Goal: Task Accomplishment & Management: Use online tool/utility

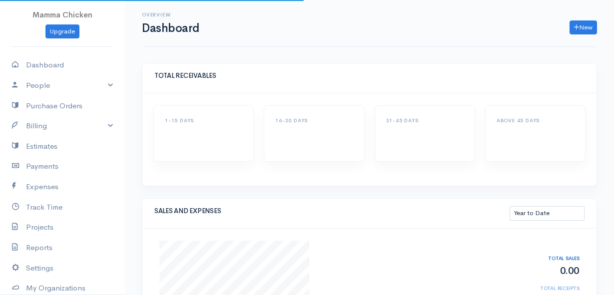
select select "thistoyear"
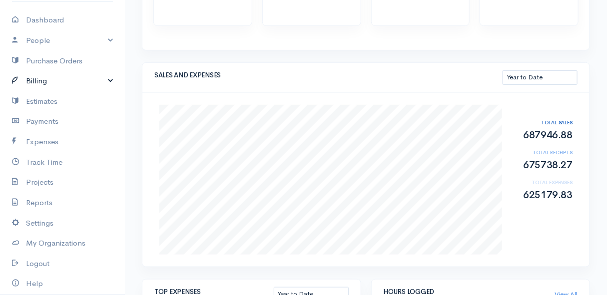
scroll to position [78, 0]
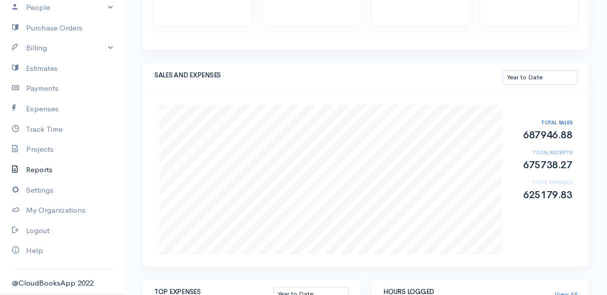
click at [53, 167] on link "Reports" at bounding box center [62, 170] width 125 height 20
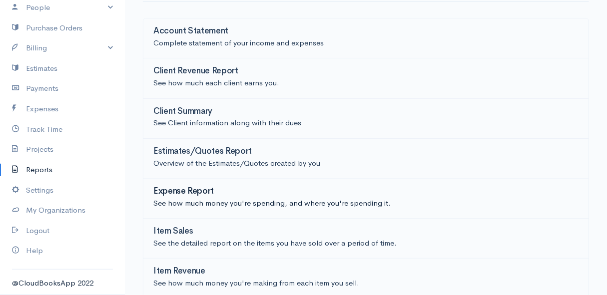
scroll to position [90, 0]
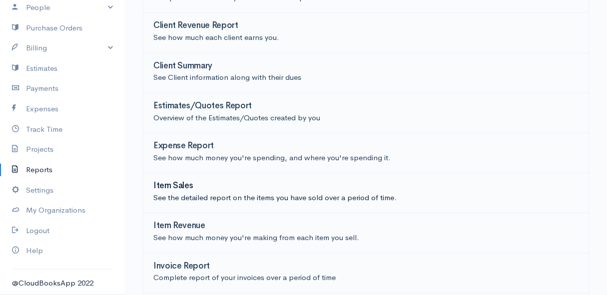
click at [184, 184] on h3 "Item Sales" at bounding box center [173, 185] width 40 height 9
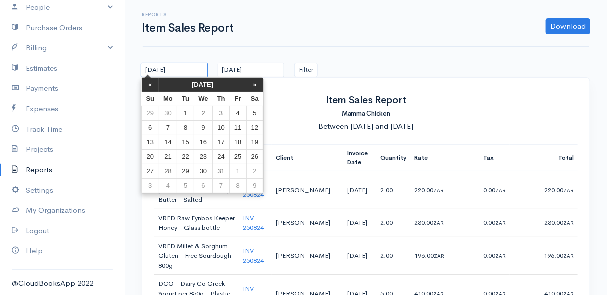
click at [191, 74] on input "[DATE]" at bounding box center [174, 70] width 67 height 14
click at [256, 89] on th "»" at bounding box center [254, 85] width 17 height 14
click at [166, 171] on td "25" at bounding box center [168, 171] width 18 height 14
type input "[DATE]"
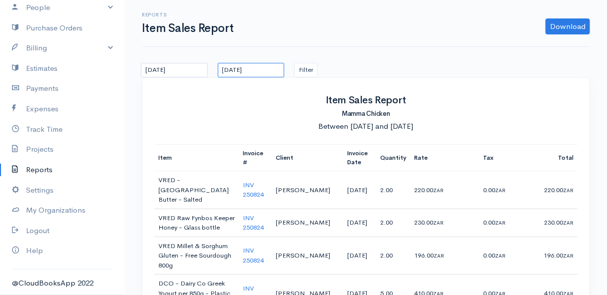
click at [273, 69] on input "[DATE]" at bounding box center [251, 70] width 67 height 14
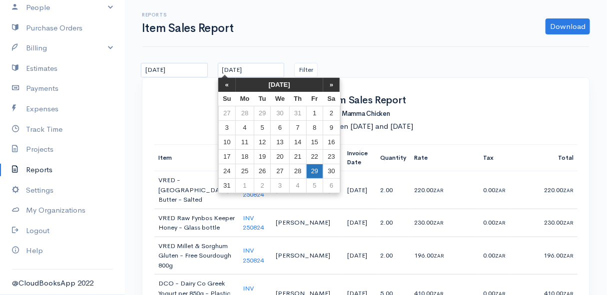
click at [316, 169] on td "29" at bounding box center [314, 171] width 16 height 14
type input "[DATE]"
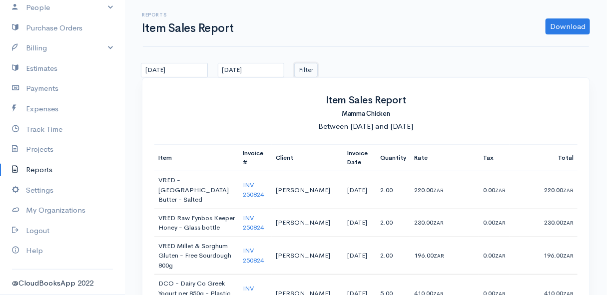
click at [303, 68] on button "Filter" at bounding box center [305, 70] width 23 height 14
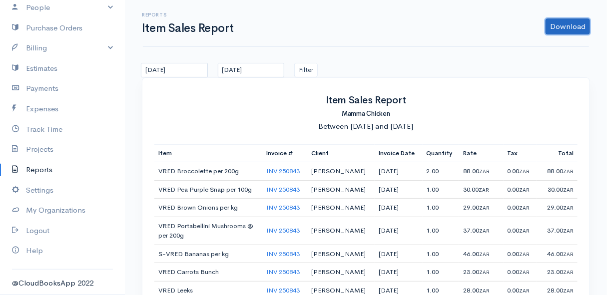
click at [574, 25] on link "Download" at bounding box center [567, 26] width 44 height 16
click at [537, 60] on link "CSV" at bounding box center [548, 64] width 79 height 17
